Goal: Transaction & Acquisition: Purchase product/service

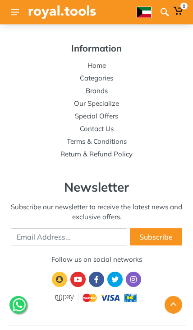
scroll to position [1593, 0]
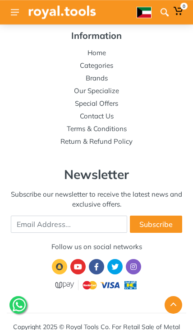
click at [11, 16] on button at bounding box center [15, 12] width 16 height 16
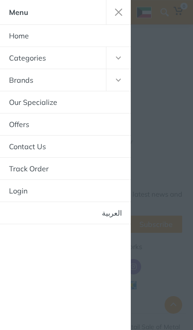
click at [15, 42] on link "Home" at bounding box center [65, 36] width 131 height 22
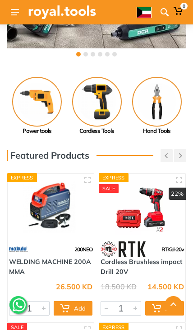
scroll to position [148, 0]
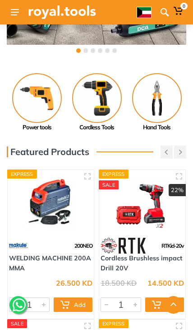
click at [186, 145] on button "button" at bounding box center [180, 151] width 12 height 13
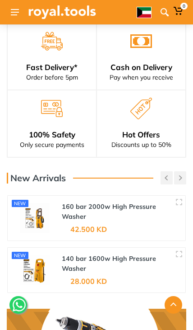
scroll to position [1049, 0]
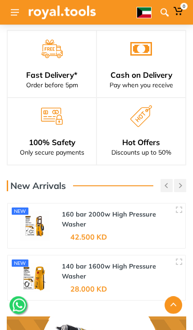
click at [154, 139] on div "Hot Offers" at bounding box center [141, 142] width 67 height 11
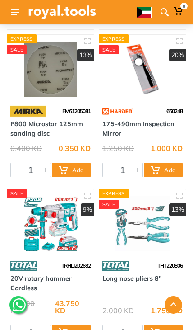
scroll to position [7889, 0]
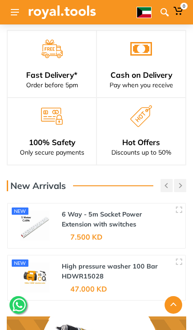
click at [169, 16] on use at bounding box center [165, 12] width 8 height 8
